Goal: Check status: Check status

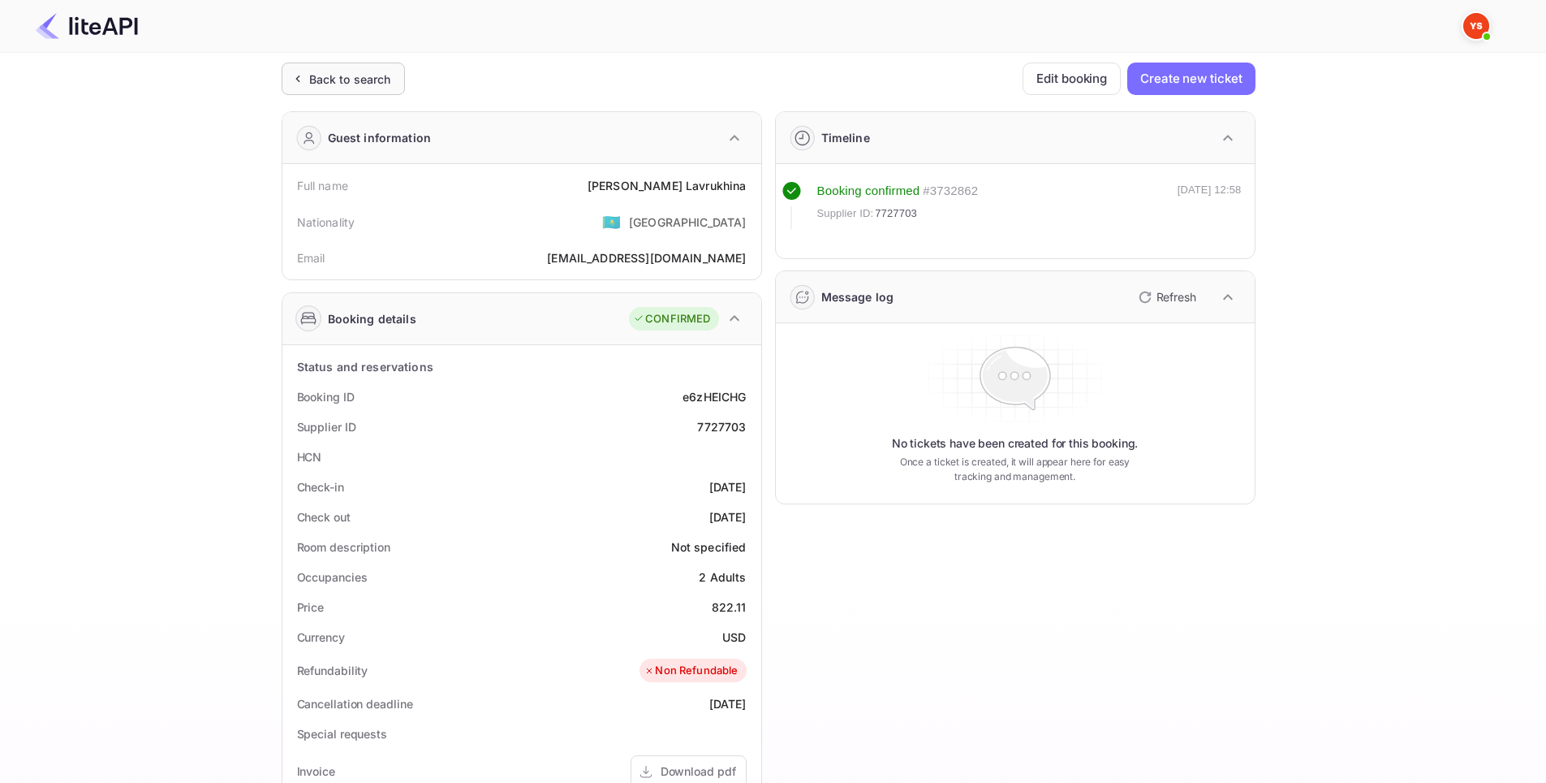
click at [323, 71] on div "Back to search" at bounding box center [350, 79] width 82 height 17
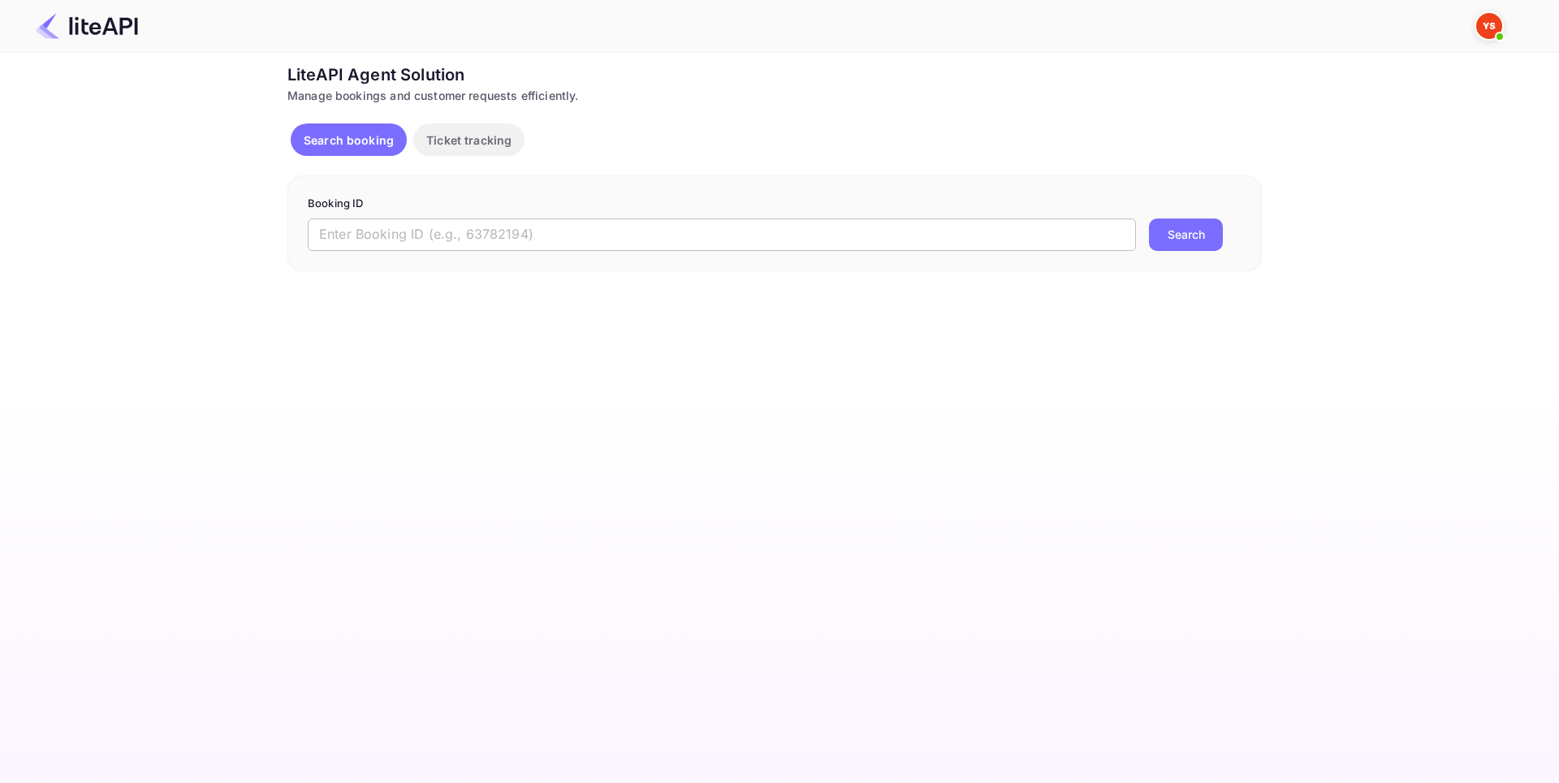
click at [454, 235] on input "text" at bounding box center [722, 234] width 828 height 32
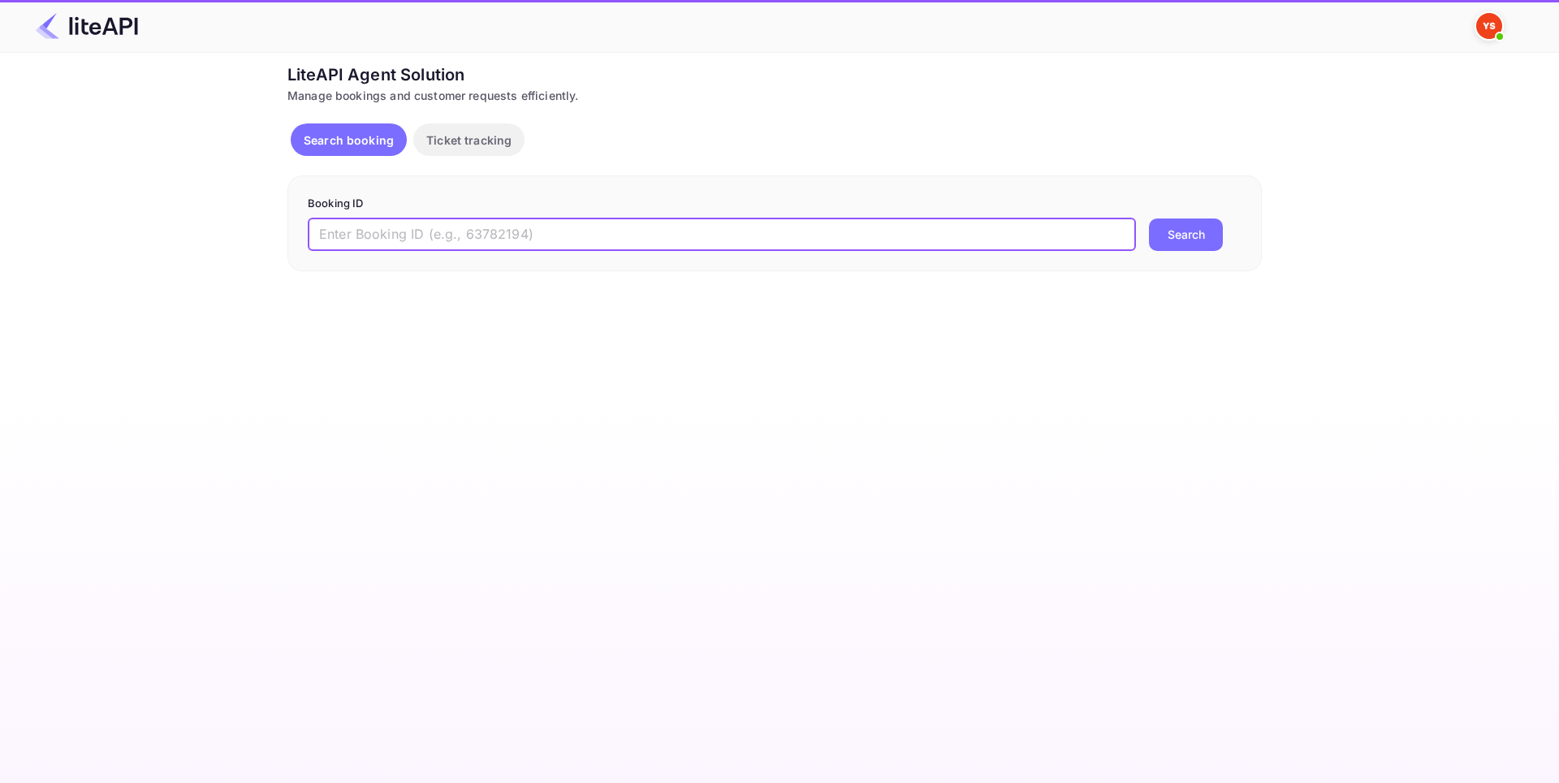
paste input "8842884"
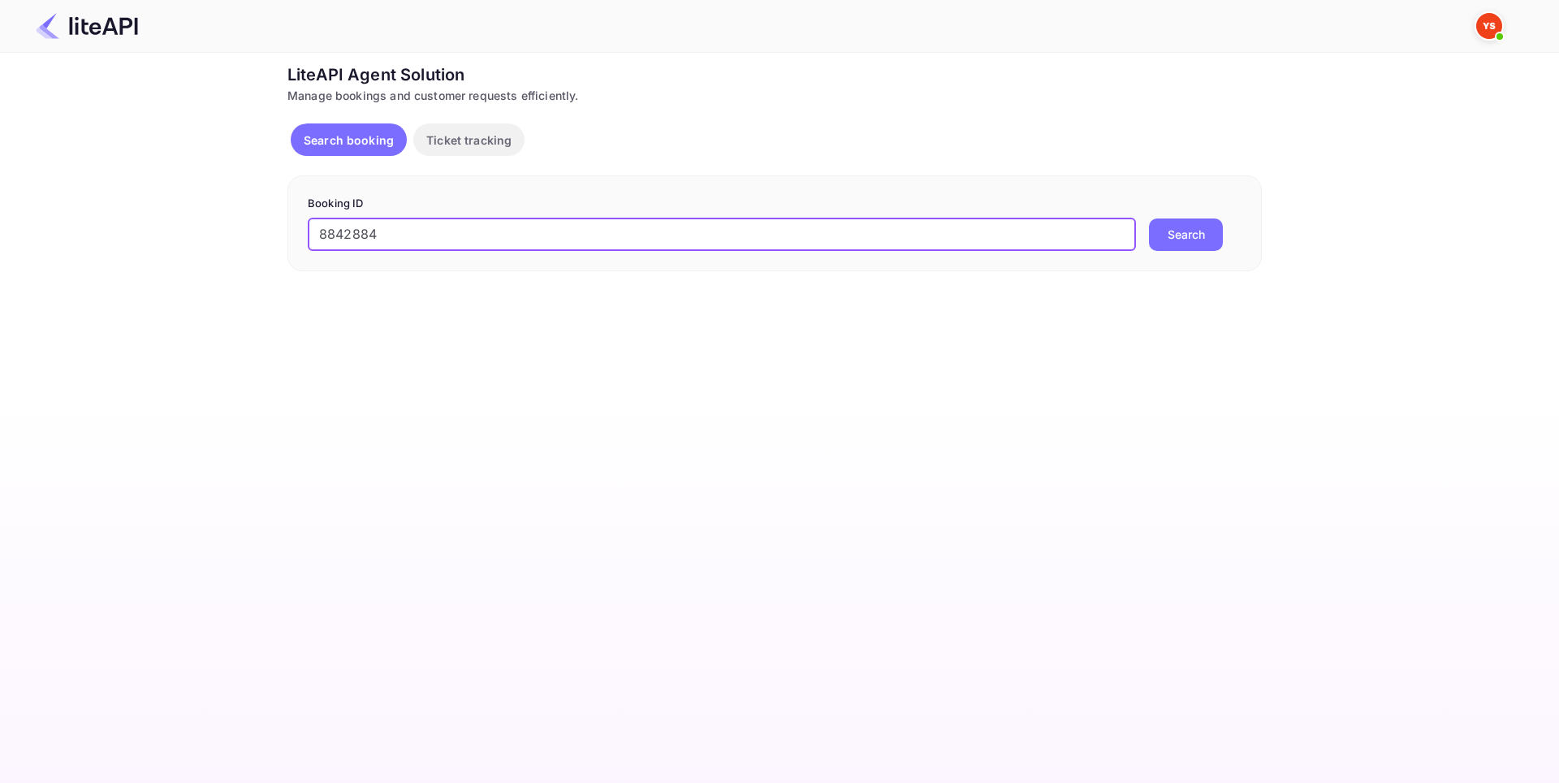
type input "8842884"
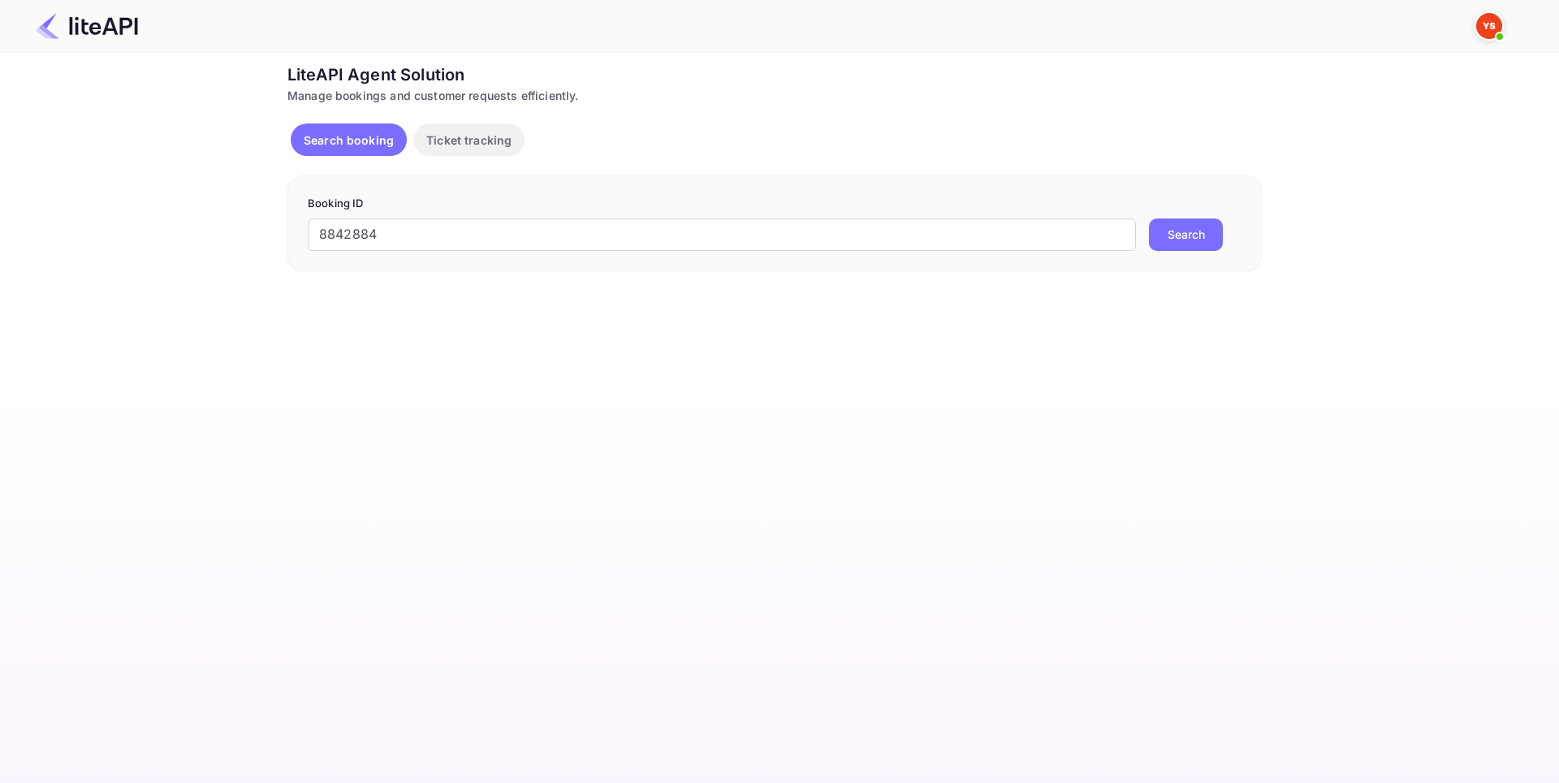
click at [1182, 246] on button "Search" at bounding box center [1186, 234] width 74 height 32
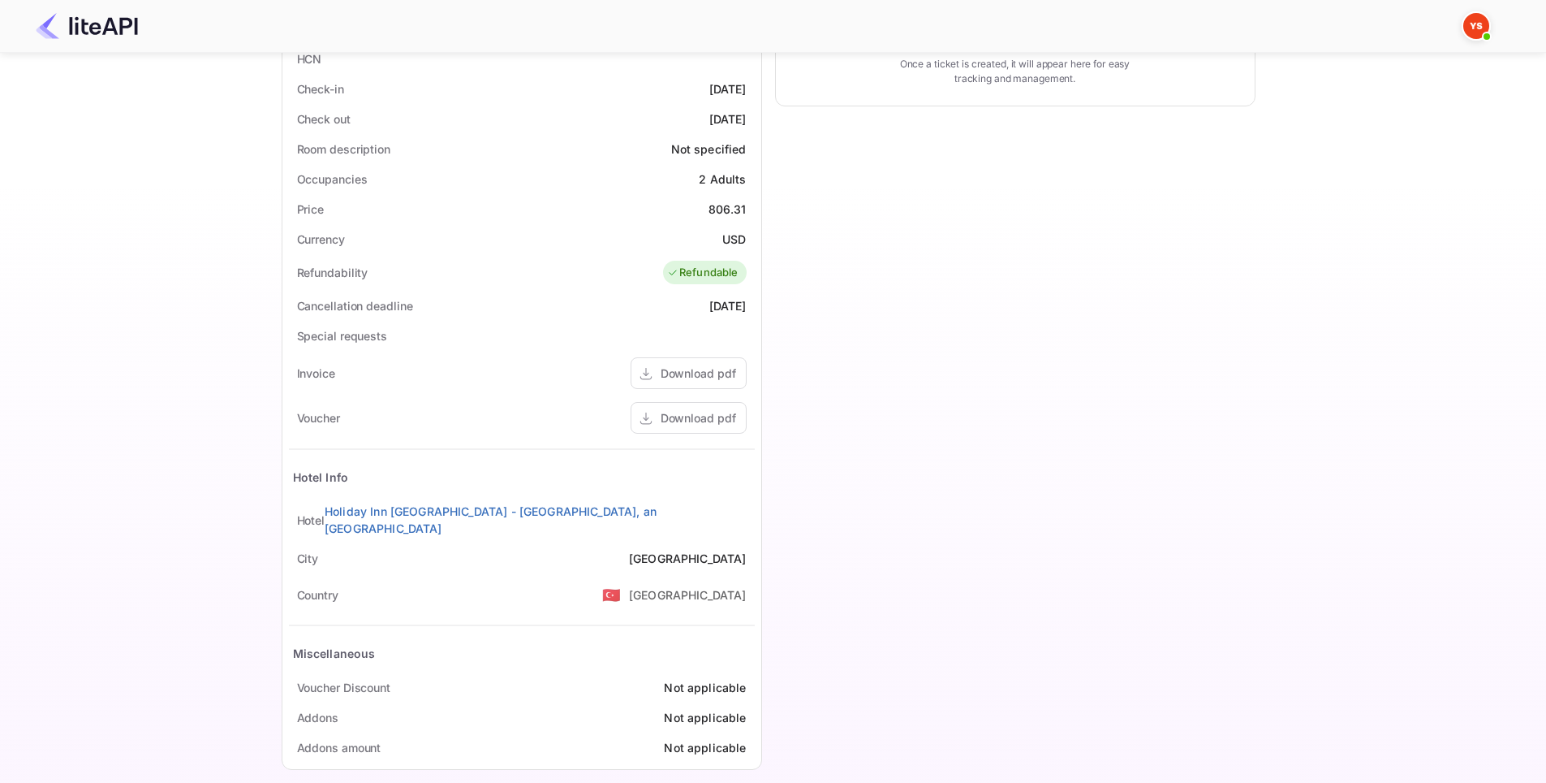
scroll to position [399, 0]
click at [699, 428] on div "Download pdf" at bounding box center [689, 417] width 116 height 32
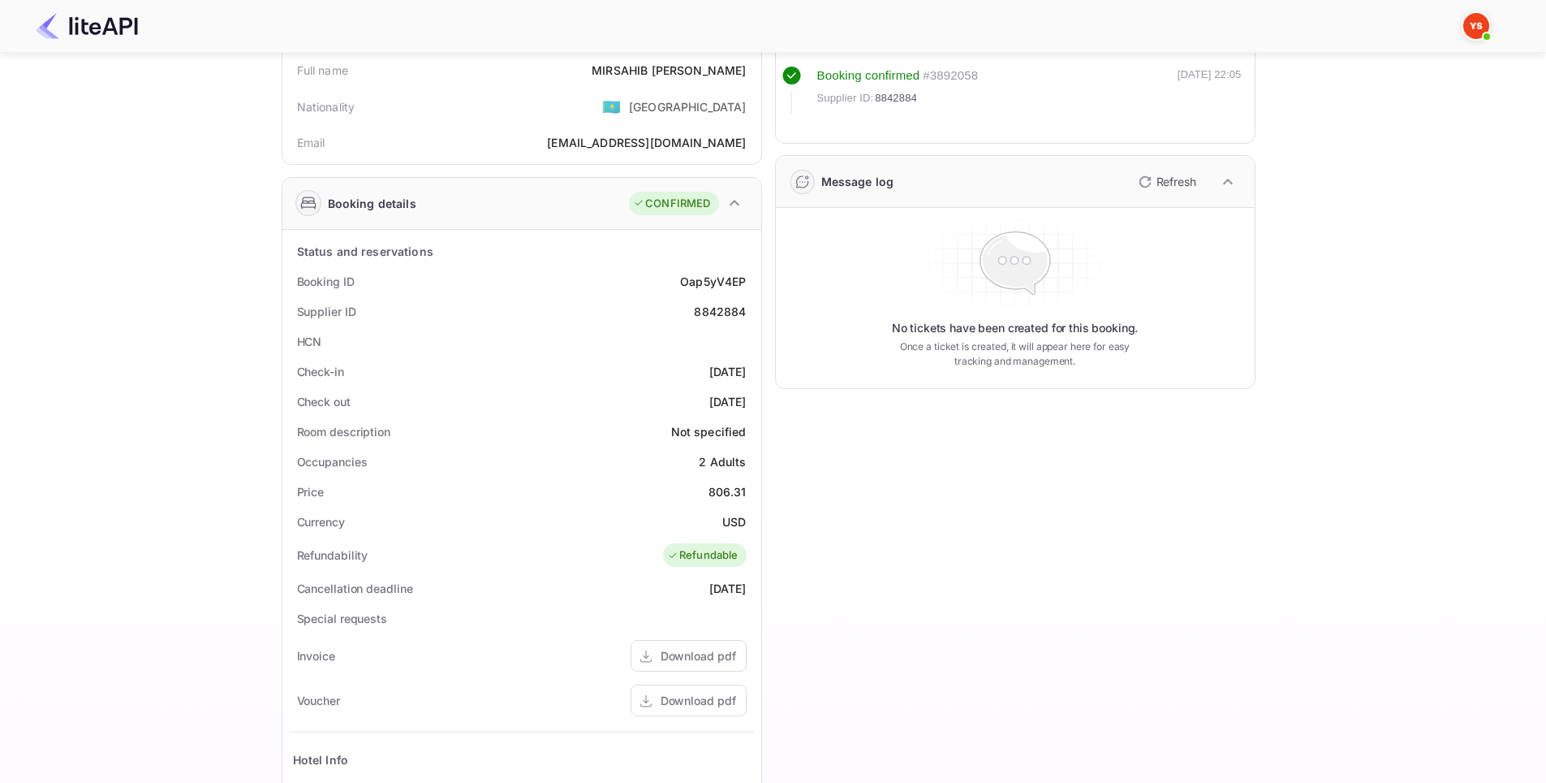
scroll to position [244, 0]
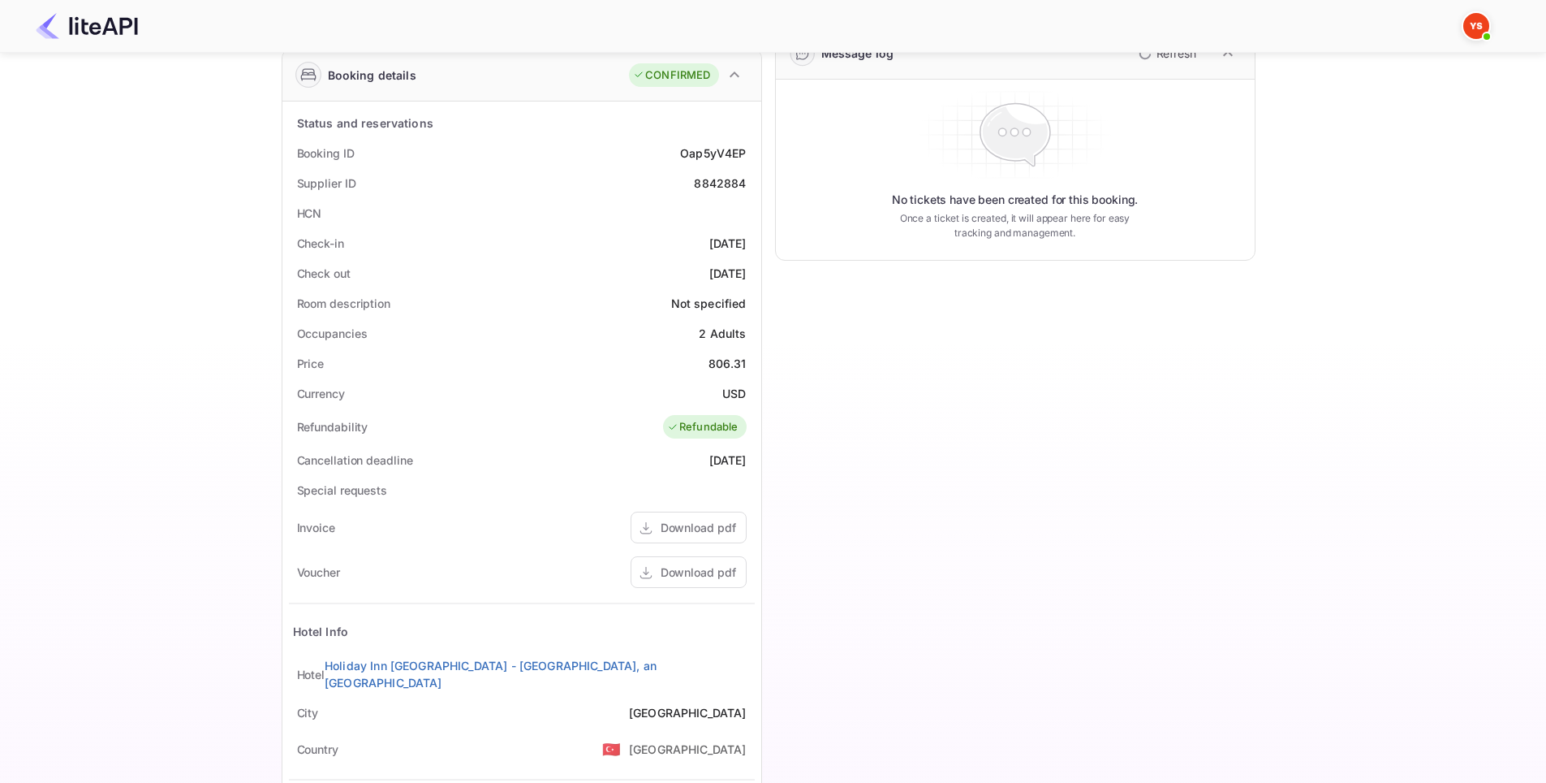
click at [719, 188] on div "8842884" at bounding box center [720, 183] width 52 height 17
copy div "8842884"
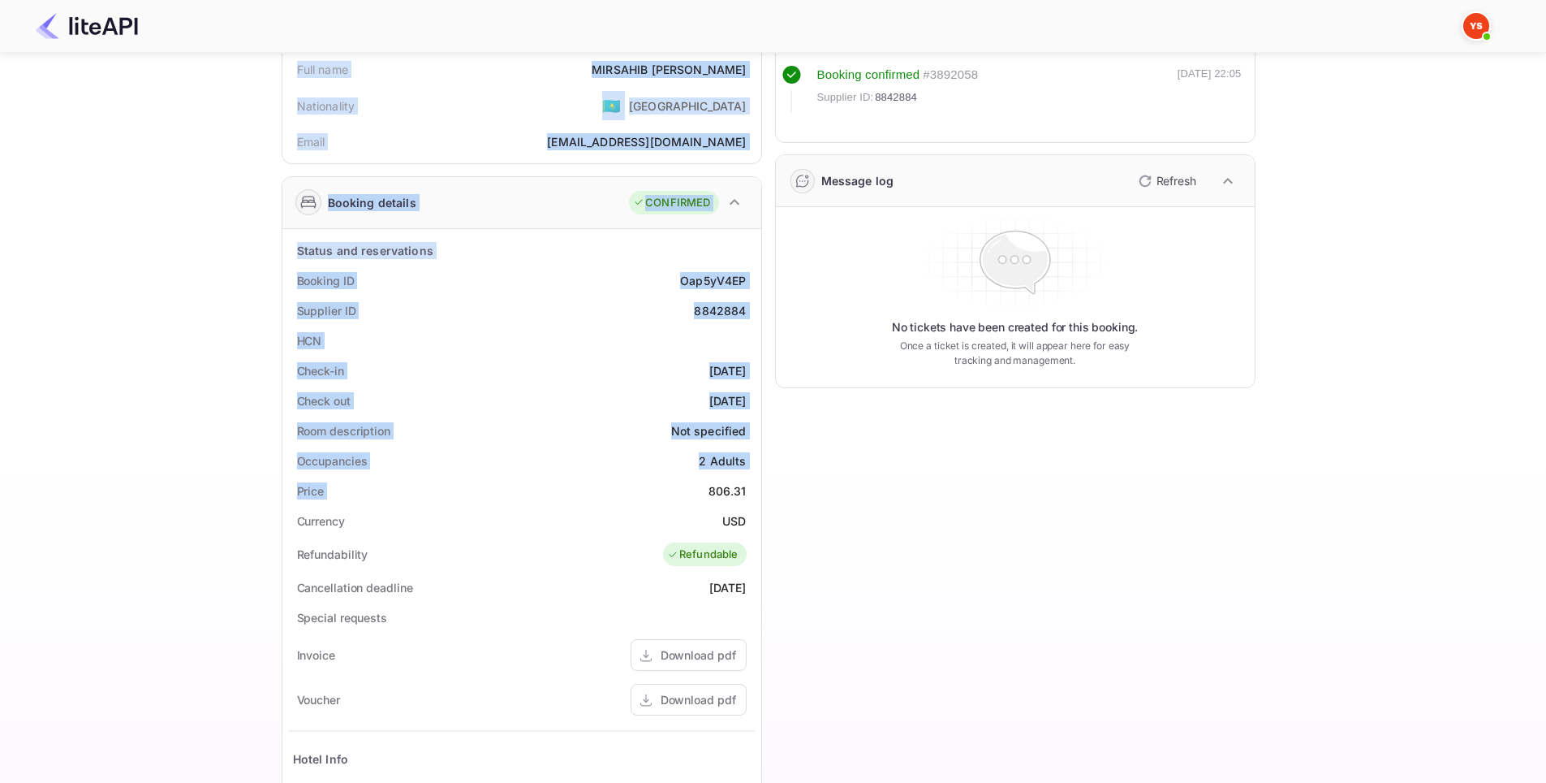
scroll to position [399, 0]
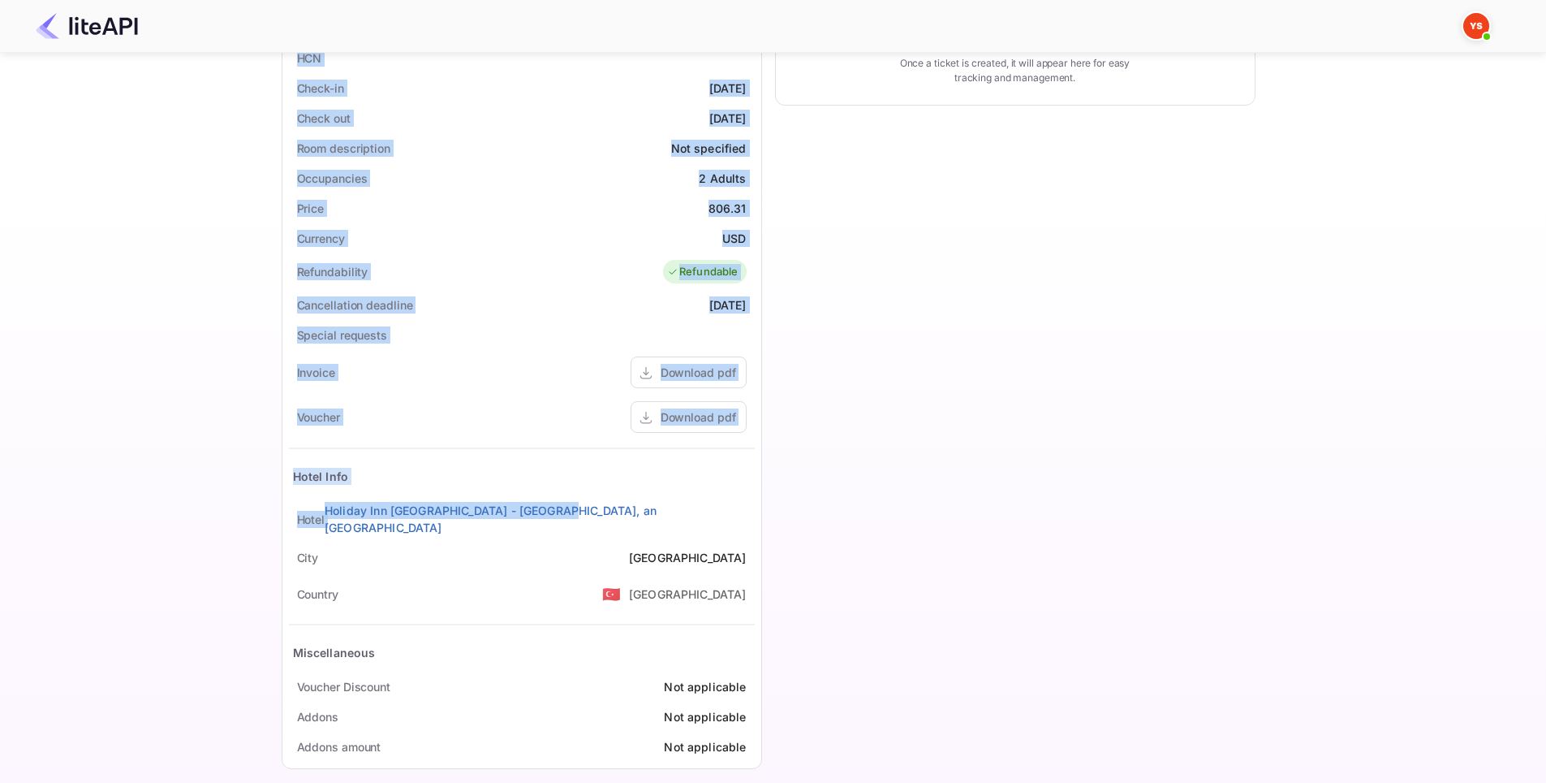
drag, startPoint x: 281, startPoint y: 177, endPoint x: 752, endPoint y: 509, distance: 576.1
click at [752, 509] on div "Guest information Full name [PERSON_NAME] Nationality 🇰🇿 [DEMOGRAPHIC_DATA] Ema…" at bounding box center [516, 240] width 494 height 1080
copy div "Full name [PERSON_NAME] Nationality 🇰🇿 [DEMOGRAPHIC_DATA] Email [EMAIL_ADDRESS]…"
